Goal: Information Seeking & Learning: Learn about a topic

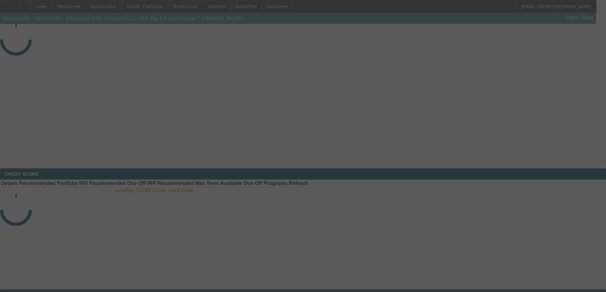
select select "4"
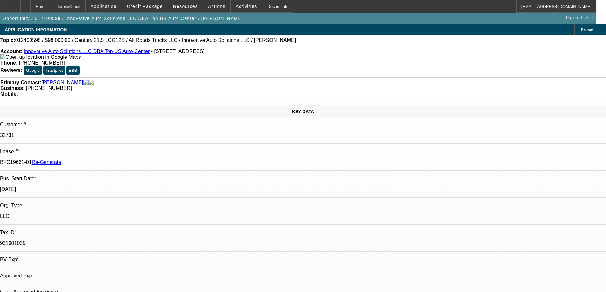
select select "0"
select select "2"
select select "0"
select select "6"
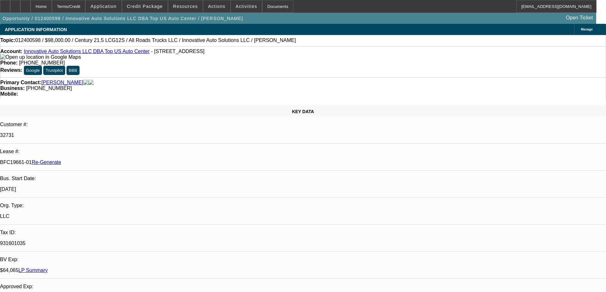
scroll to position [318, 0]
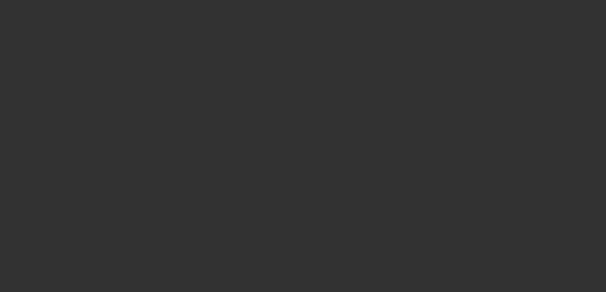
select select "4"
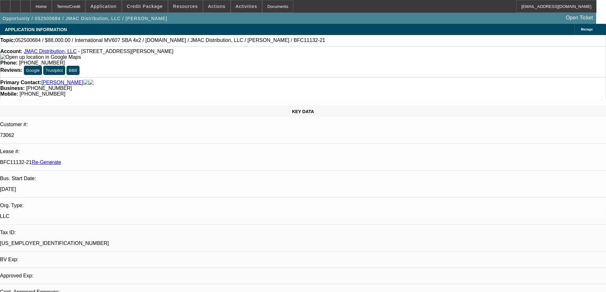
select select "0"
select select "2"
select select "0"
select select "6"
